Goal: Information Seeking & Learning: Learn about a topic

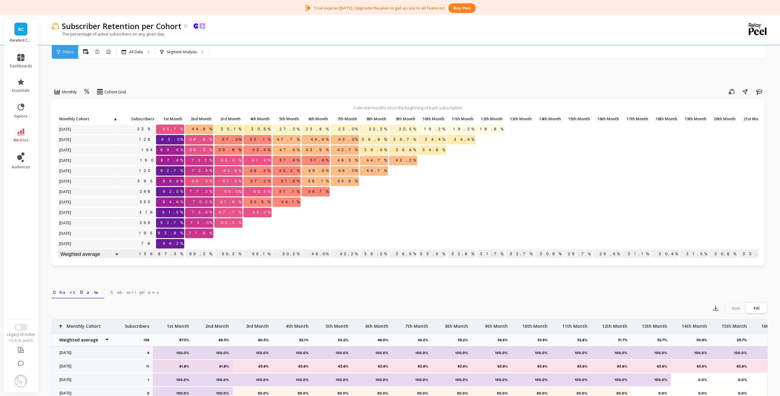
scroll to position [203, 0]
click at [134, 51] on p "All Data" at bounding box center [135, 52] width 13 height 5
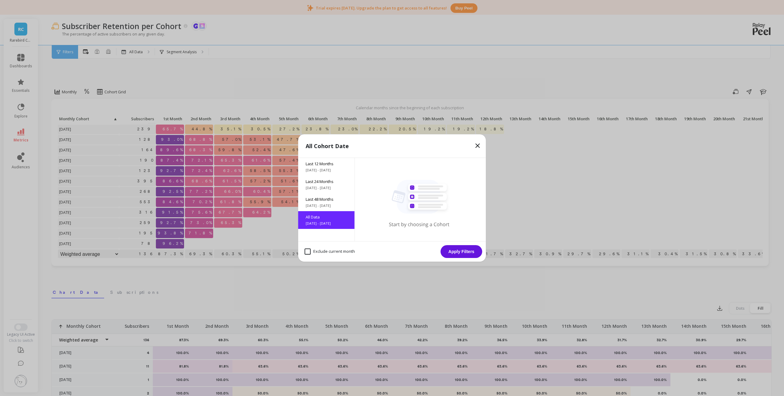
click at [479, 148] on icon at bounding box center [477, 145] width 7 height 7
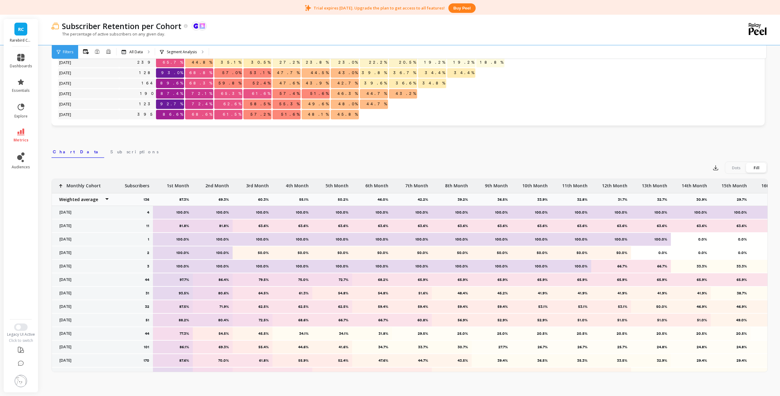
scroll to position [141, 0]
click at [713, 169] on icon "button" at bounding box center [715, 168] width 6 height 6
click at [726, 185] on span "CSV" at bounding box center [726, 184] width 9 height 6
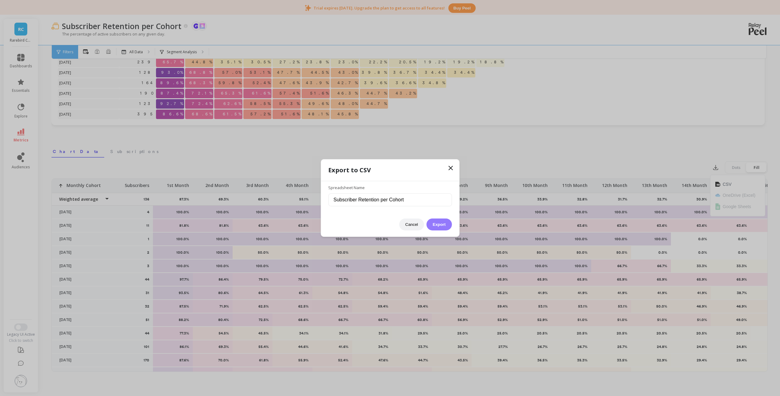
click at [442, 225] on button "Export" at bounding box center [439, 225] width 25 height 12
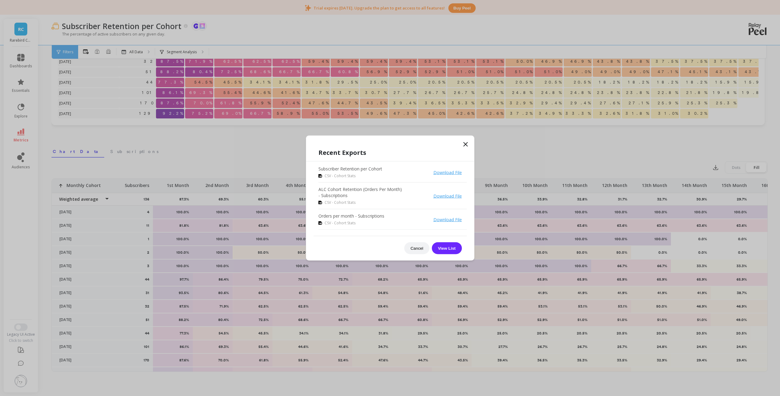
click at [466, 146] on icon at bounding box center [465, 144] width 7 height 7
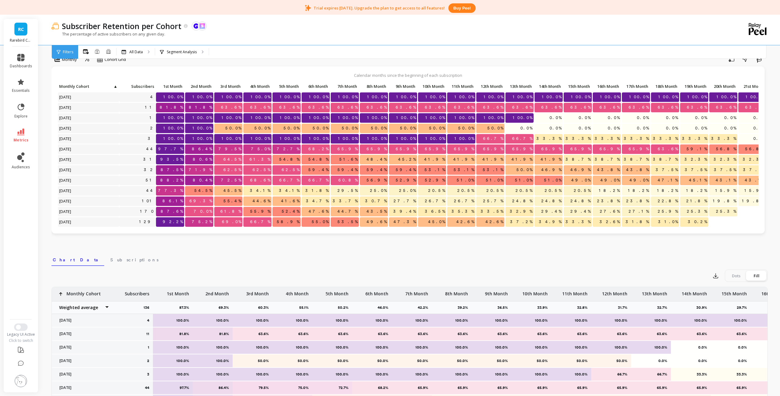
scroll to position [0, 0]
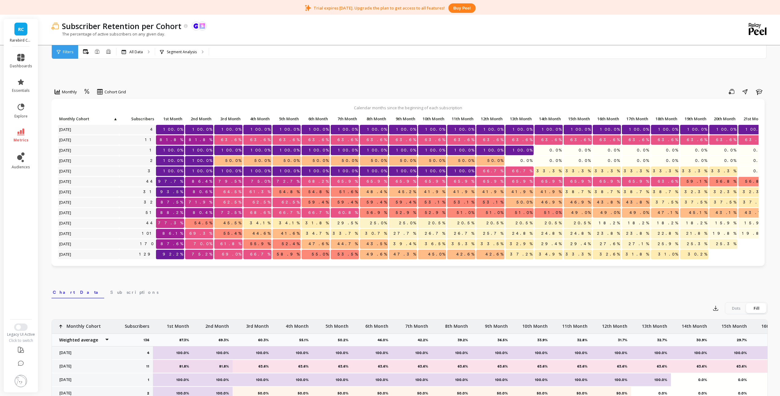
click at [21, 32] on span "RC" at bounding box center [21, 29] width 6 height 7
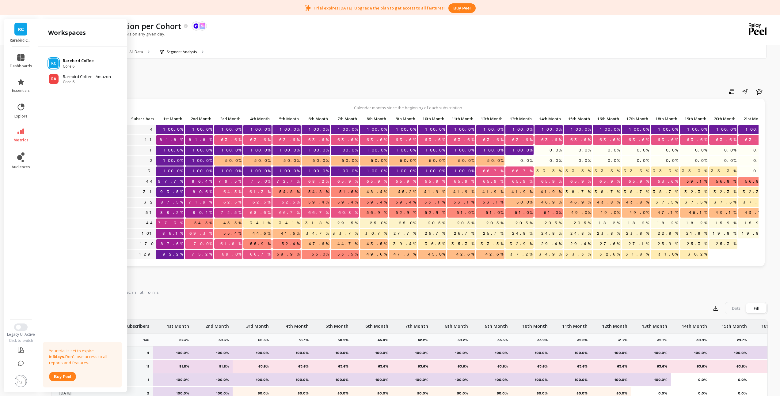
click at [65, 60] on p "Rarebird Coffee" at bounding box center [78, 61] width 31 height 6
click at [148, 85] on div "Monthly Cohort Grid Save Share Learn Calendar months since the beginning of eac…" at bounding box center [409, 284] width 716 height 489
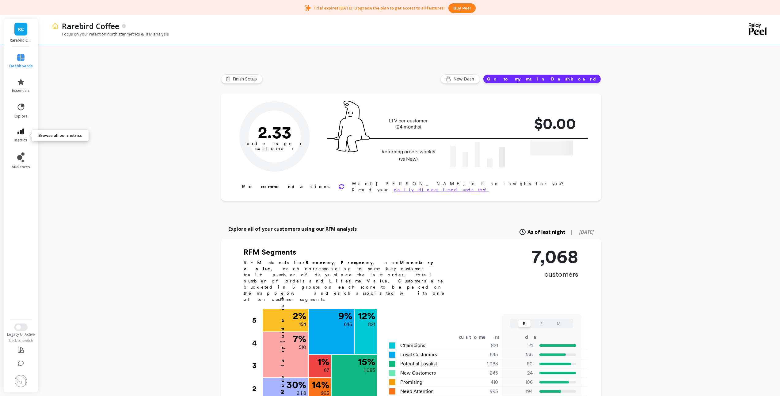
click at [25, 134] on link "metrics" at bounding box center [21, 136] width 24 height 14
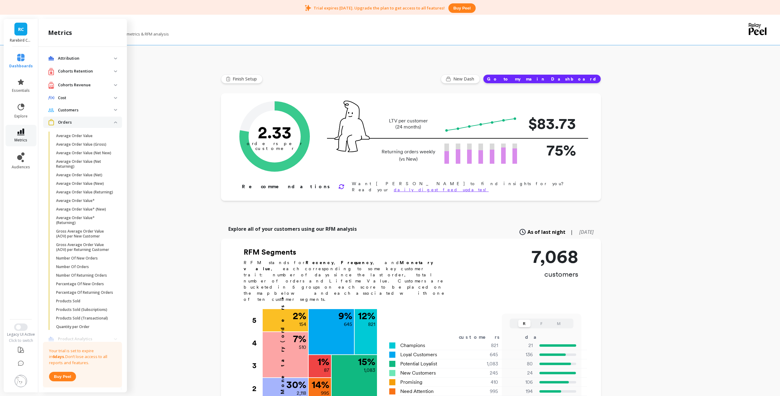
scroll to position [280, 0]
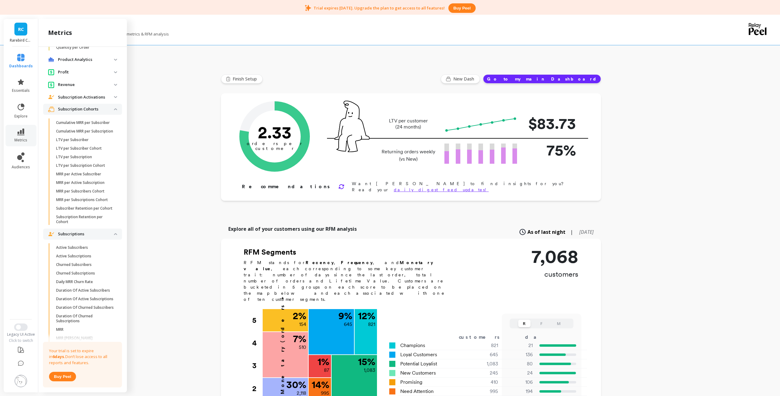
click at [110, 115] on cohorts "Subscription Cohorts" at bounding box center [82, 109] width 79 height 11
click at [111, 65] on analytics "Product Analytics" at bounding box center [82, 59] width 79 height 11
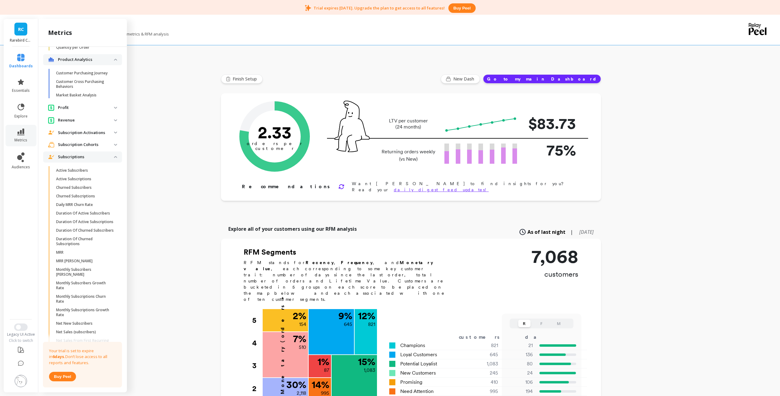
click at [114, 61] on img at bounding box center [115, 60] width 3 height 2
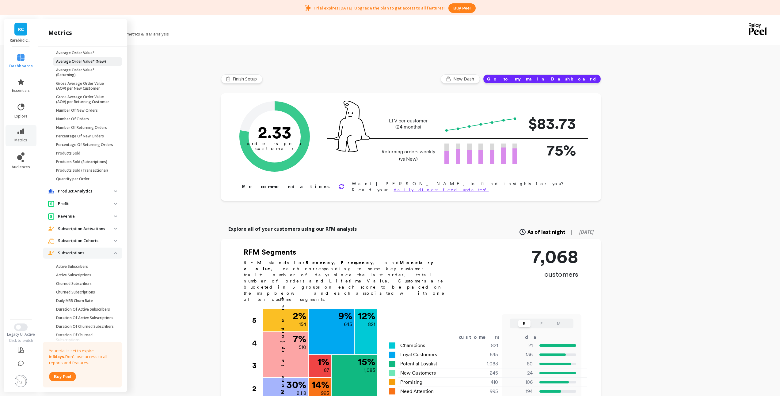
scroll to position [116, 0]
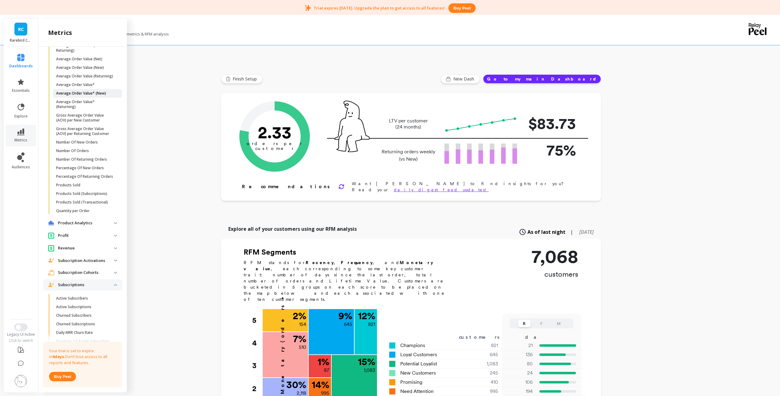
click at [87, 96] on p "Average Order Value* (New)" at bounding box center [81, 93] width 50 height 5
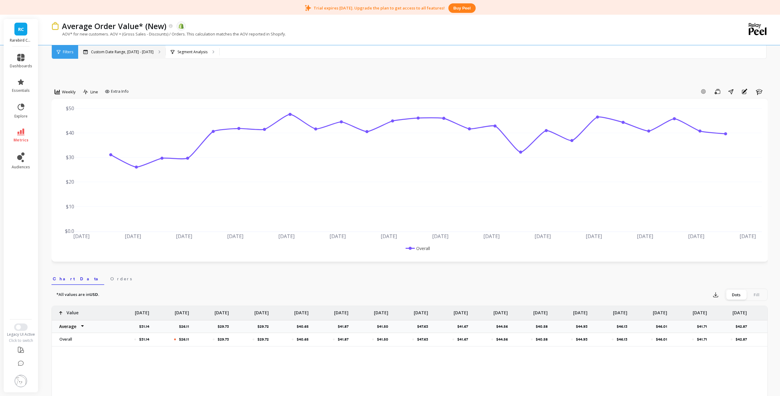
click at [111, 52] on p "Custom Date Range, Apr 1 - Sep 30" at bounding box center [122, 52] width 63 height 5
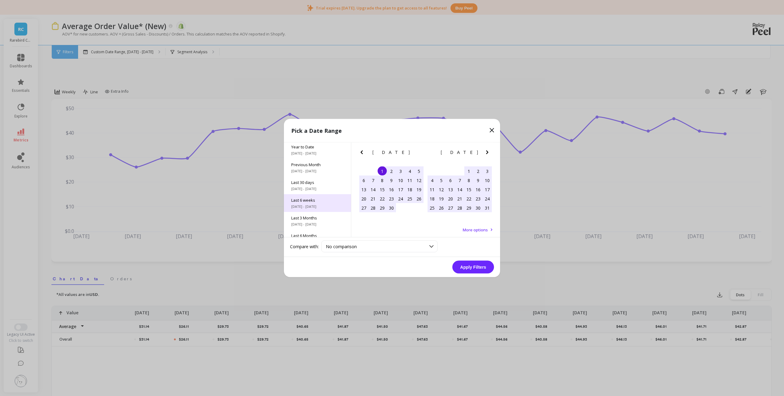
scroll to position [83, 0]
click at [318, 226] on span "All Data" at bounding box center [317, 226] width 52 height 6
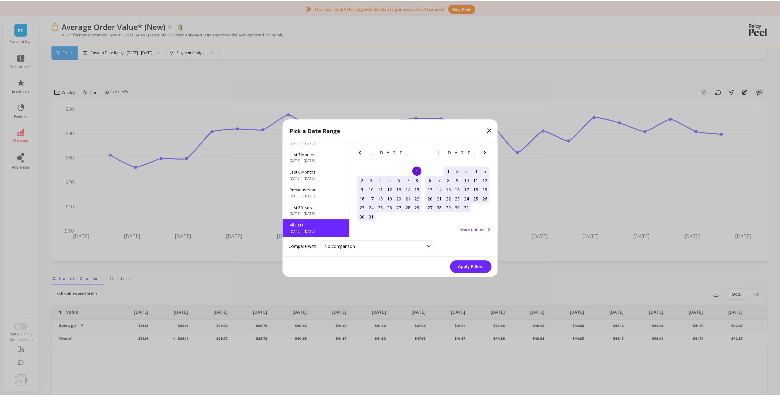
scroll to position [0, 0]
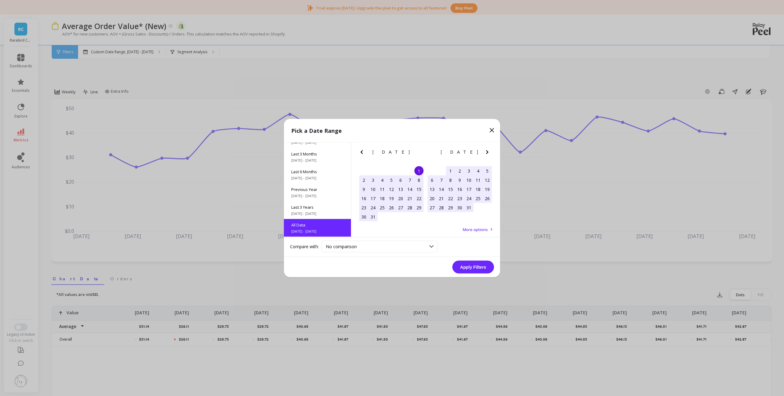
click at [474, 263] on button "Apply Filters" at bounding box center [474, 267] width 42 height 13
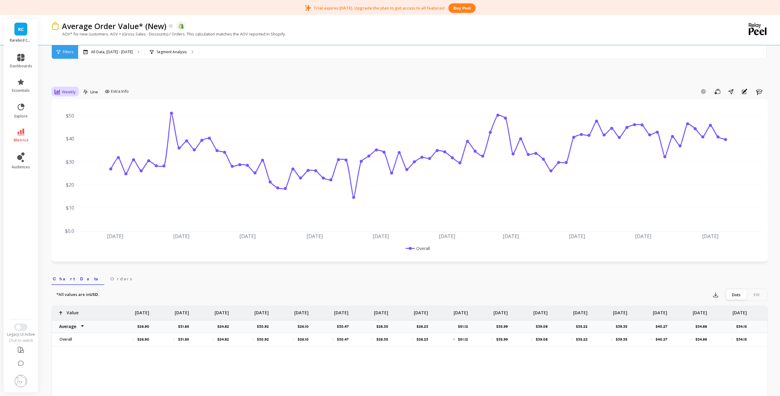
click at [73, 90] on span "Weekly" at bounding box center [69, 92] width 14 height 6
click at [70, 141] on div "Monthly" at bounding box center [74, 141] width 35 height 6
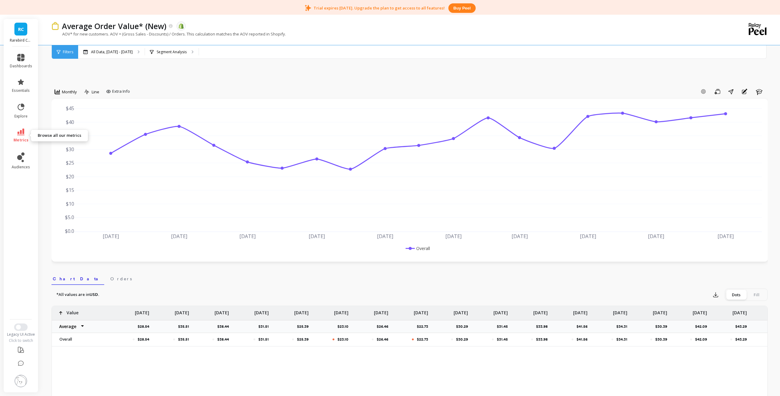
click at [25, 130] on link "metrics" at bounding box center [21, 136] width 22 height 14
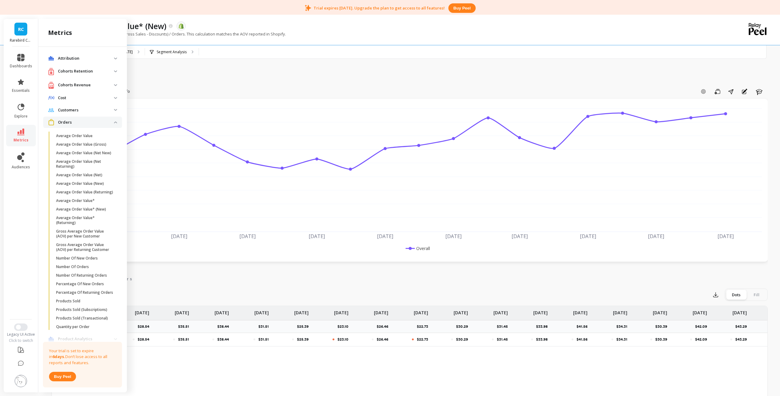
scroll to position [116, 0]
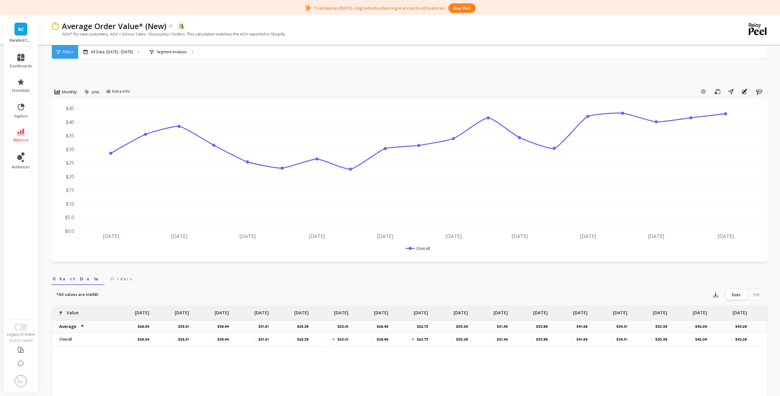
click at [149, 78] on div "option Monthly, selected. Monthly Line Extra Info Add Goal Save Share Annotatio…" at bounding box center [409, 375] width 716 height 670
click at [23, 132] on icon at bounding box center [20, 132] width 7 height 7
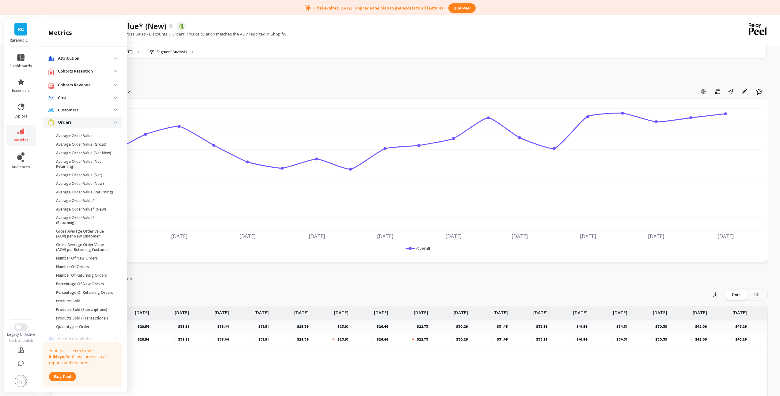
scroll to position [116, 0]
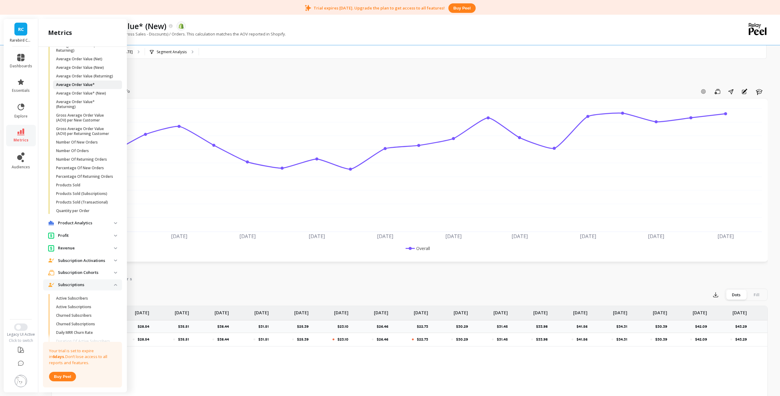
click at [78, 87] on p "Average Order Value*" at bounding box center [75, 84] width 39 height 5
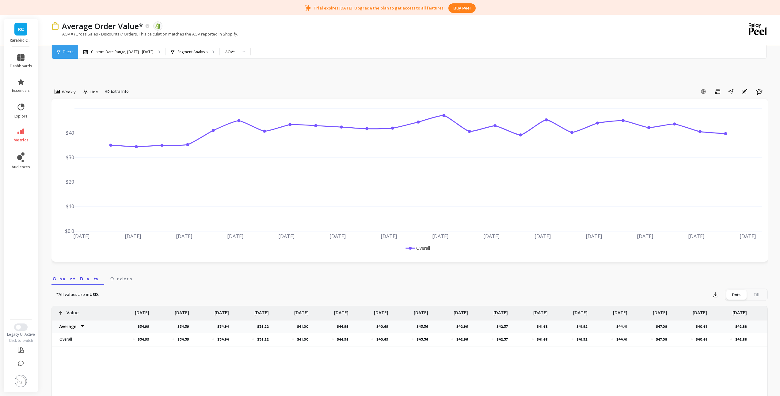
click at [19, 130] on icon at bounding box center [20, 132] width 7 height 7
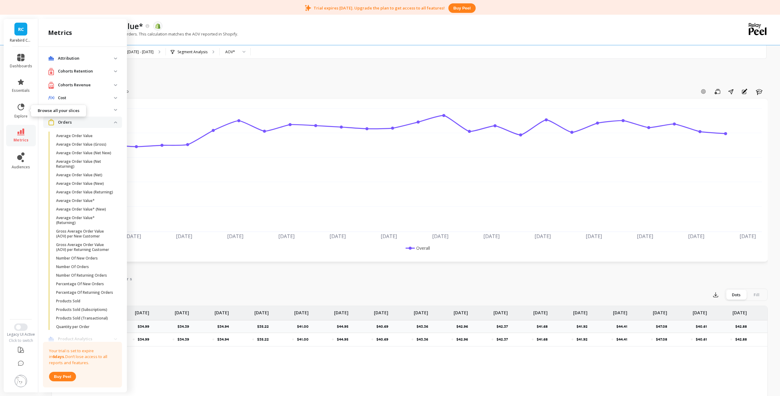
scroll to position [116, 0]
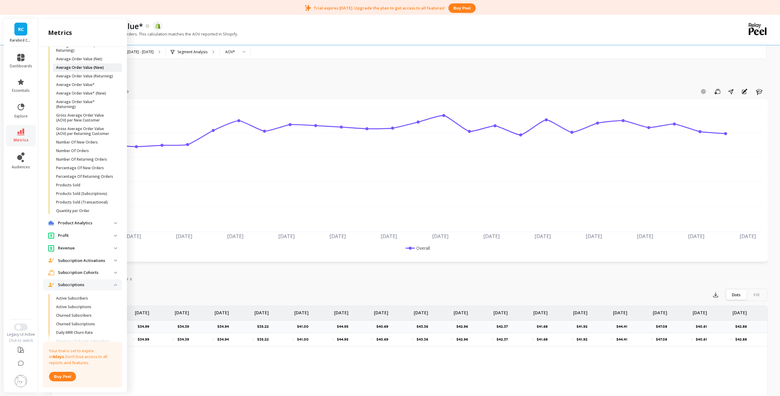
click at [80, 70] on p "Average Order Value (New)" at bounding box center [80, 67] width 48 height 5
